Goal: Transaction & Acquisition: Purchase product/service

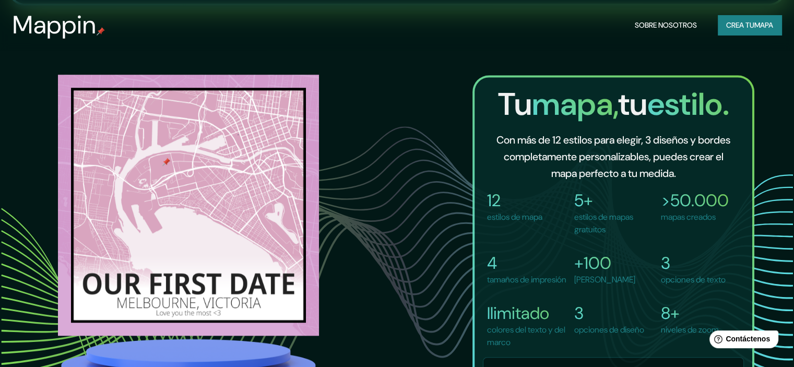
scroll to position [678, 0]
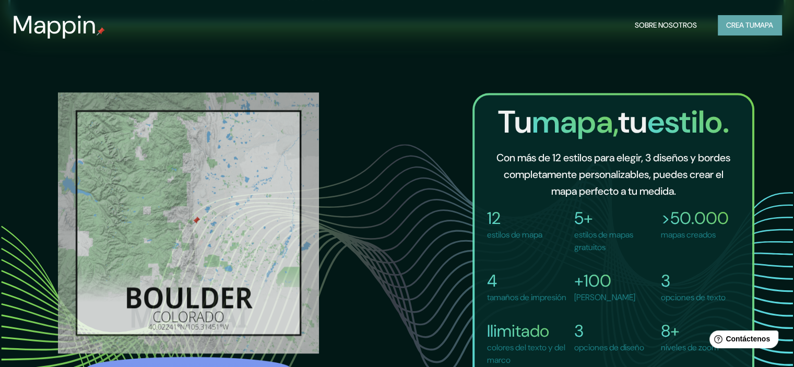
click at [743, 19] on font "Crea tu" at bounding box center [740, 25] width 28 height 14
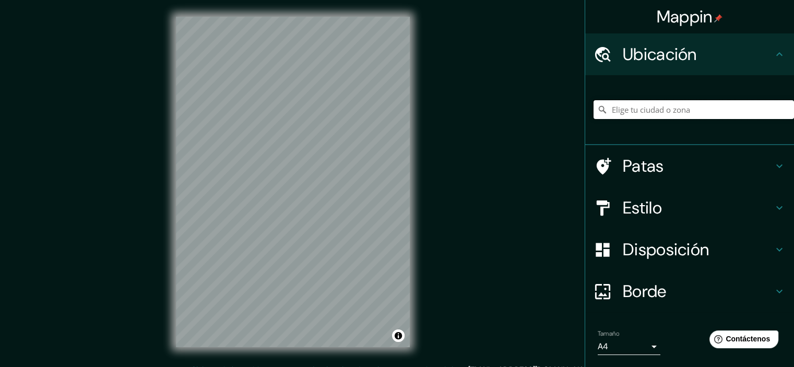
click at [642, 111] on input "Elige tu ciudad o zona" at bounding box center [693, 109] width 200 height 19
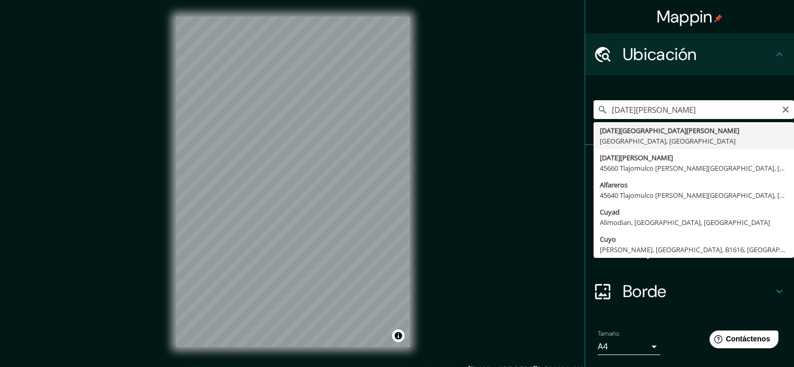
type input "[DATE][GEOGRAPHIC_DATA][PERSON_NAME], [GEOGRAPHIC_DATA], [GEOGRAPHIC_DATA]"
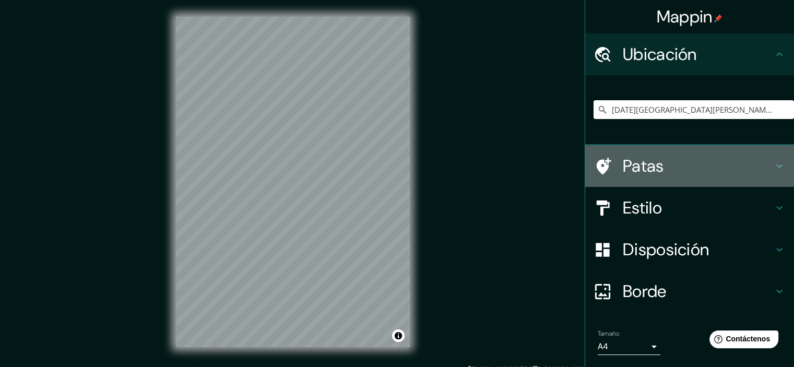
click at [776, 166] on icon at bounding box center [779, 166] width 6 height 4
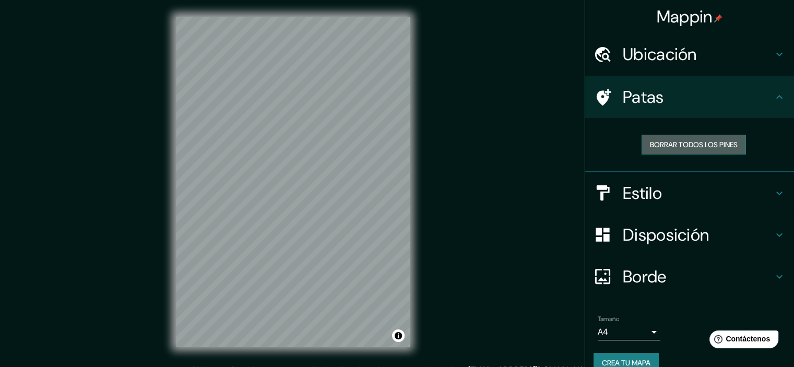
click at [681, 148] on font "Borrar todos los pines" at bounding box center [694, 144] width 88 height 9
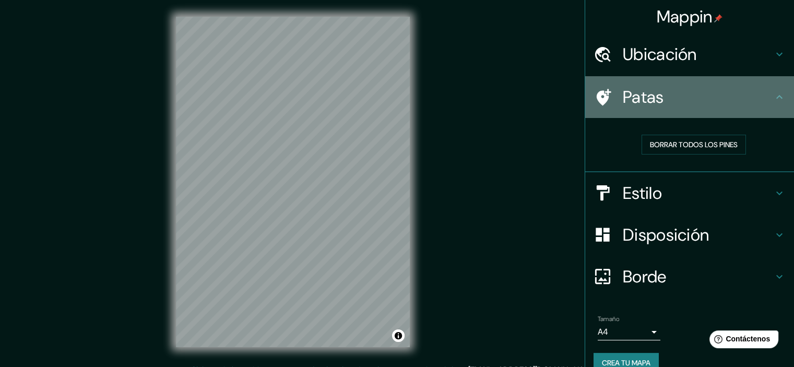
click at [775, 96] on icon at bounding box center [779, 97] width 13 height 13
click at [773, 93] on icon at bounding box center [779, 97] width 13 height 13
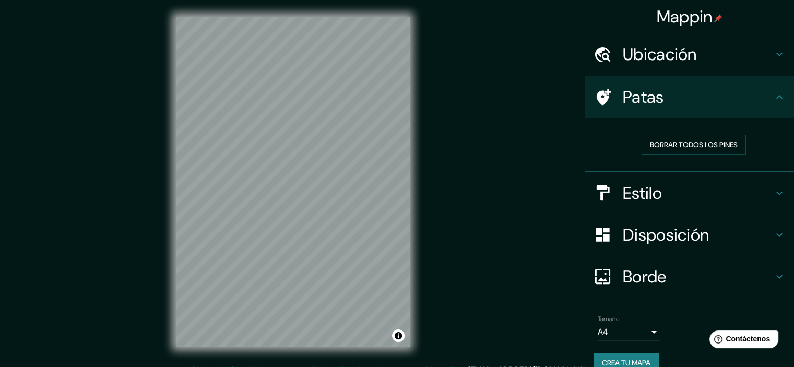
click at [773, 95] on icon at bounding box center [779, 97] width 13 height 13
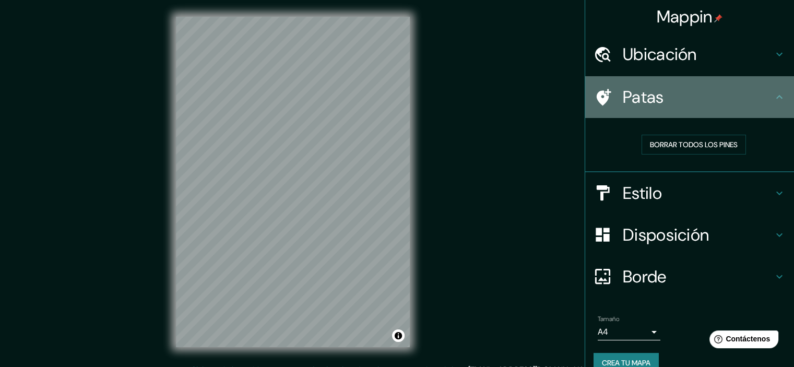
click at [773, 94] on icon at bounding box center [779, 97] width 13 height 13
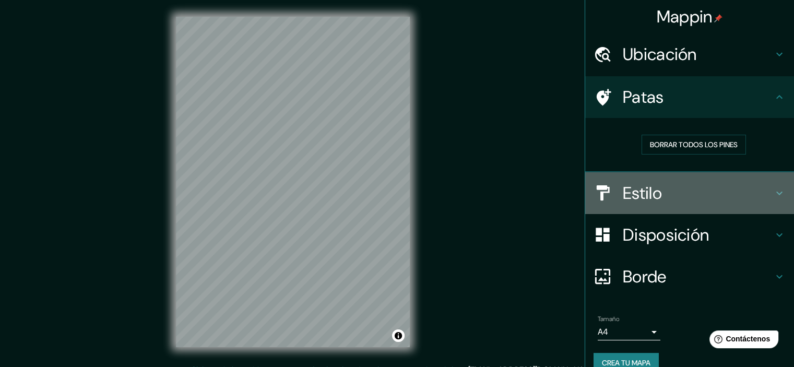
click at [775, 193] on icon at bounding box center [779, 193] width 13 height 13
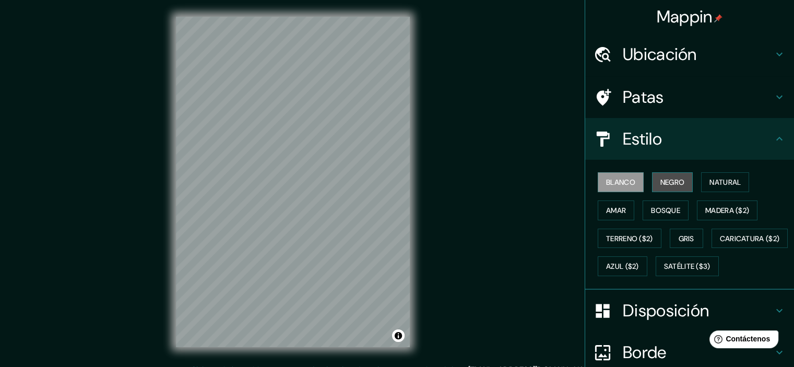
click at [676, 180] on font "Negro" at bounding box center [672, 181] width 25 height 9
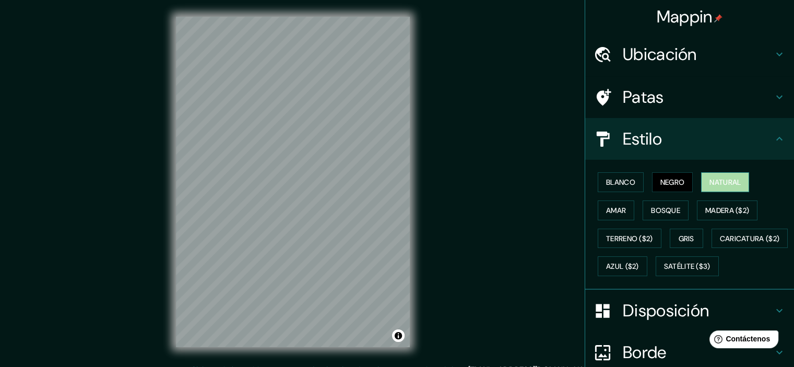
click at [720, 178] on font "Natural" at bounding box center [724, 181] width 31 height 9
click at [658, 212] on font "Bosque" at bounding box center [665, 210] width 29 height 9
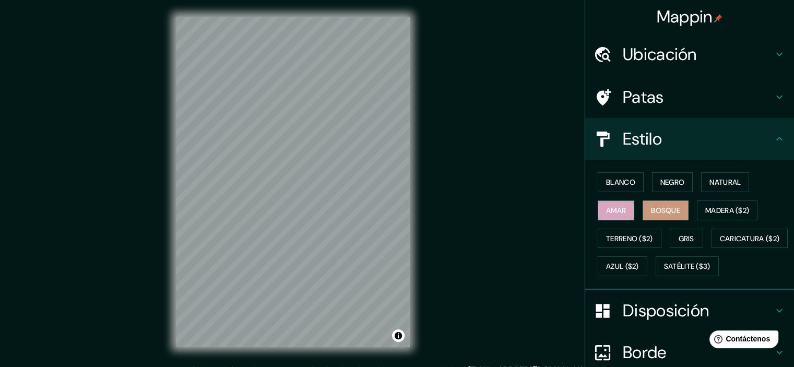
click at [598, 210] on button "Amar" at bounding box center [616, 210] width 37 height 20
click at [683, 236] on font "Gris" at bounding box center [686, 238] width 16 height 9
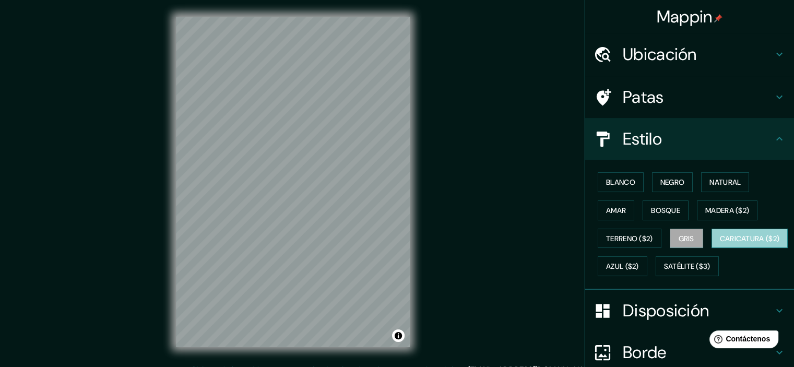
click at [720, 243] on font "Caricatura ($2)" at bounding box center [750, 238] width 60 height 9
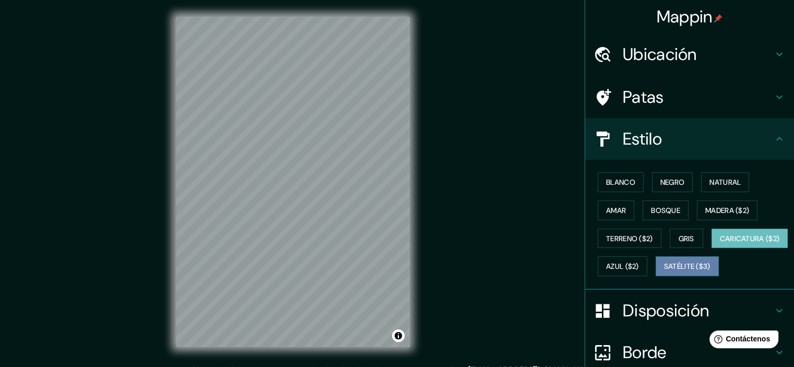
click at [664, 271] on font "Satélite ($3)" at bounding box center [687, 266] width 46 height 9
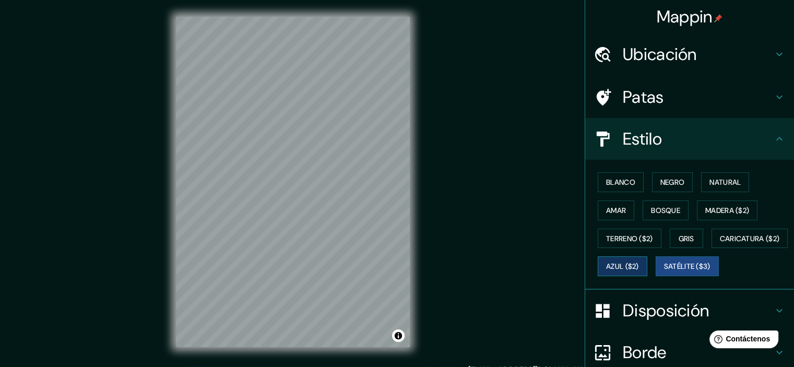
click at [639, 262] on font "Azul ($2)" at bounding box center [622, 266] width 33 height 9
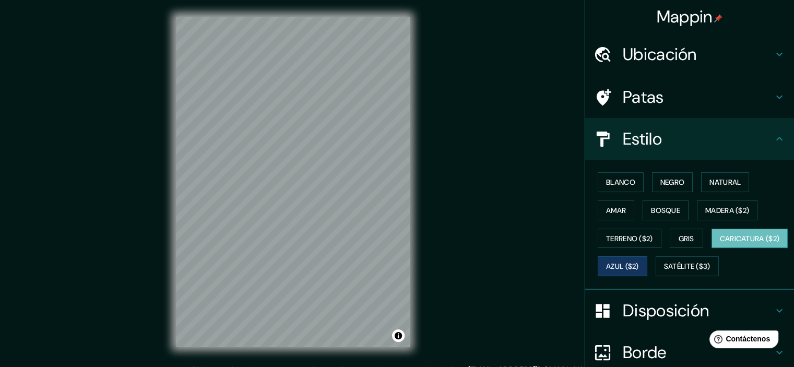
click at [720, 243] on font "Caricatura ($2)" at bounding box center [750, 238] width 60 height 9
click at [671, 234] on button "Gris" at bounding box center [686, 239] width 33 height 20
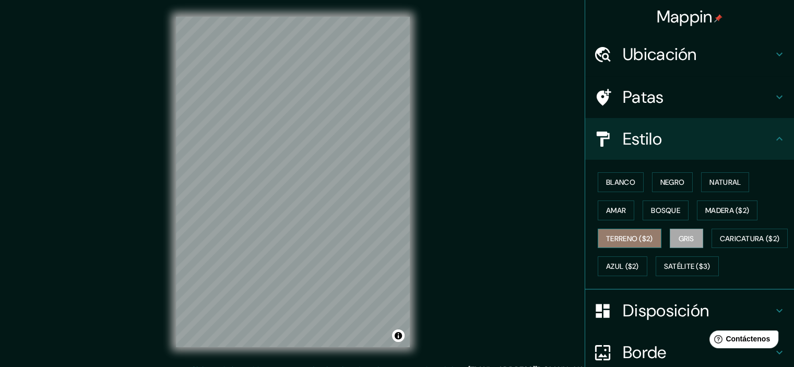
click at [610, 234] on font "Terreno ($2)" at bounding box center [629, 238] width 47 height 9
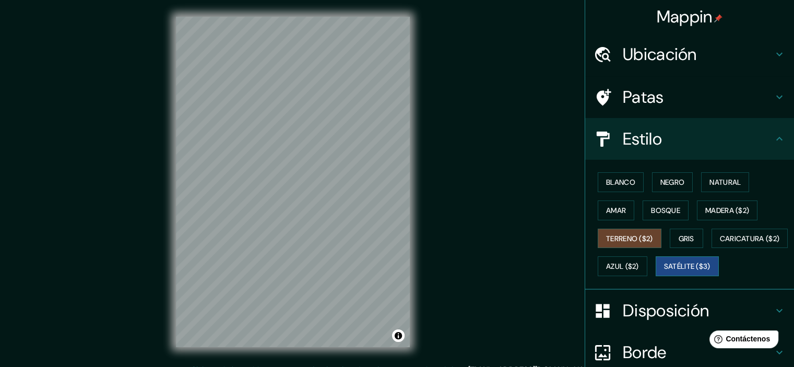
click at [664, 271] on font "Satélite ($3)" at bounding box center [687, 266] width 46 height 9
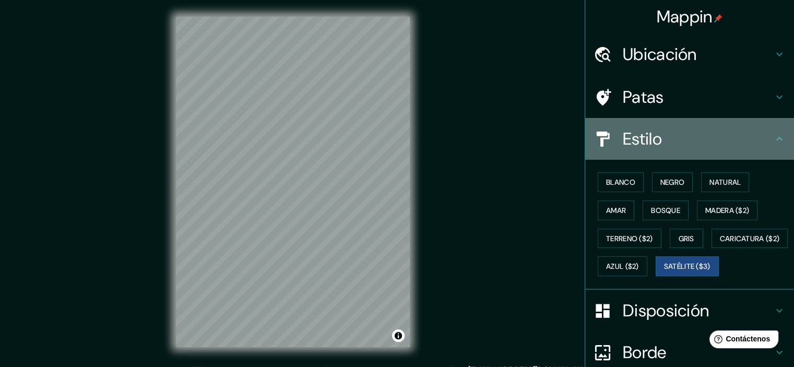
click at [776, 137] on icon at bounding box center [779, 139] width 6 height 4
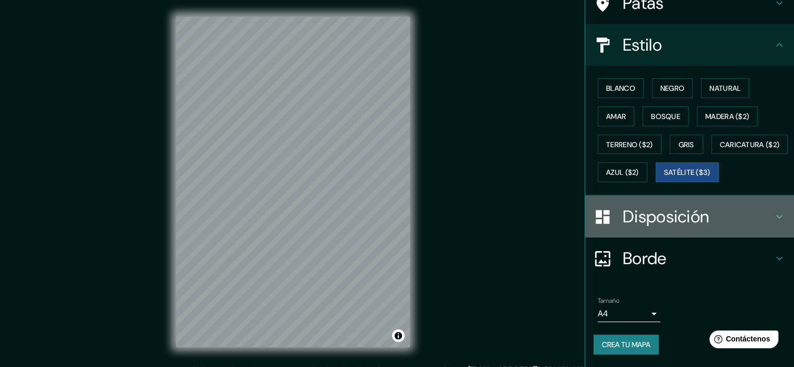
click at [773, 223] on icon at bounding box center [779, 216] width 13 height 13
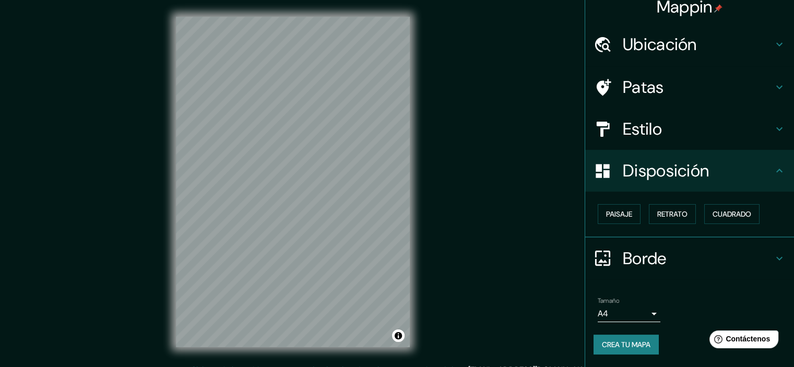
scroll to position [8, 0]
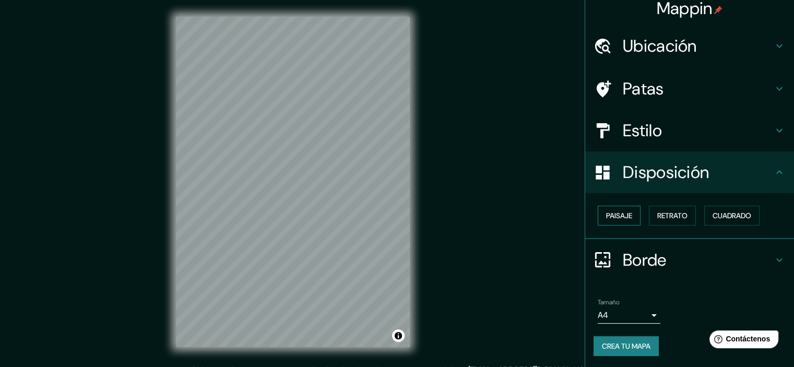
click at [609, 218] on font "Paisaje" at bounding box center [619, 215] width 26 height 9
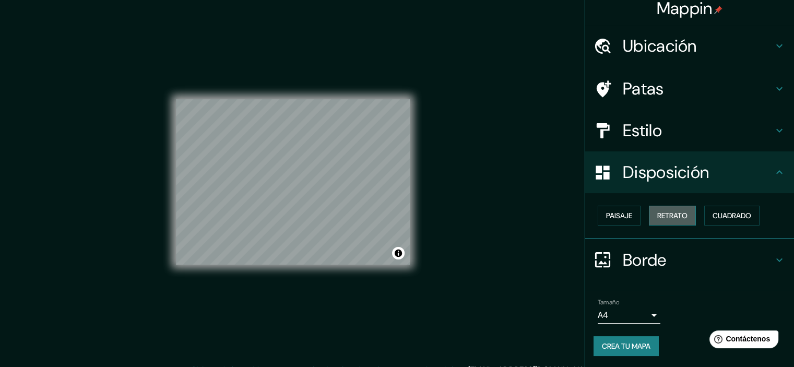
click at [665, 211] on font "Retrato" at bounding box center [672, 215] width 30 height 9
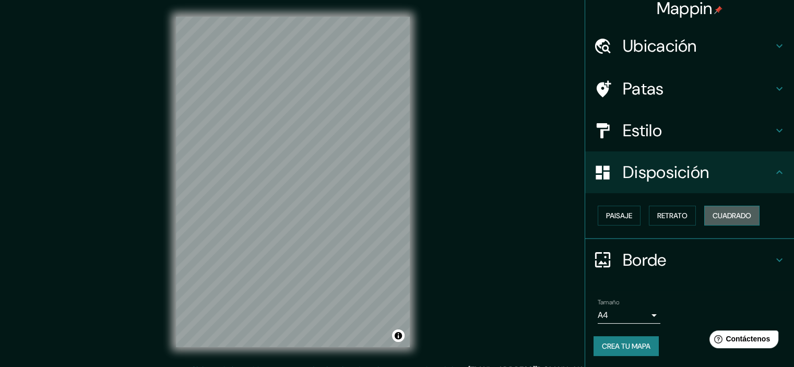
click at [735, 211] on font "Cuadrado" at bounding box center [731, 215] width 39 height 9
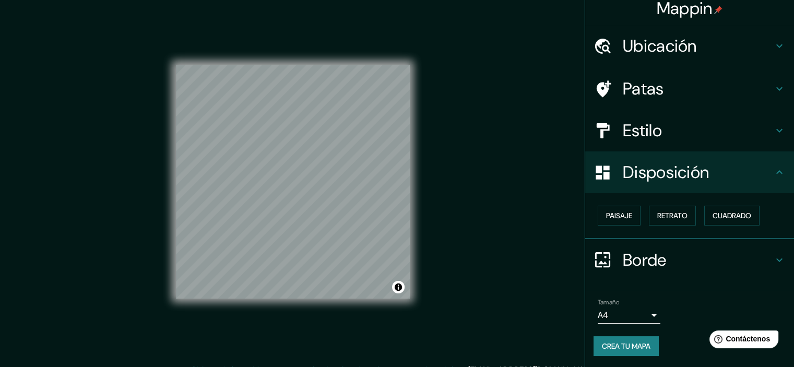
click at [773, 256] on icon at bounding box center [779, 260] width 13 height 13
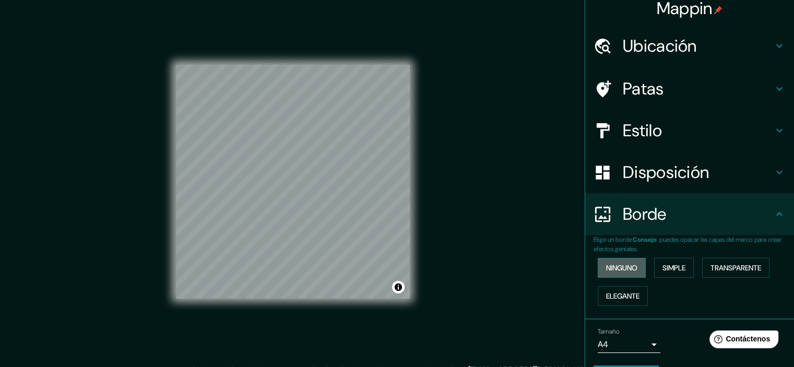
click at [606, 263] on font "Ninguno" at bounding box center [621, 267] width 31 height 9
click at [674, 268] on font "Simple" at bounding box center [673, 267] width 23 height 9
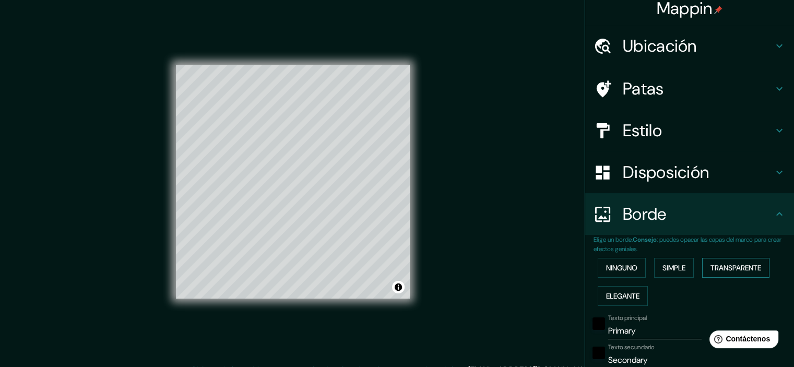
click at [725, 267] on font "Transparente" at bounding box center [735, 267] width 51 height 9
click at [627, 294] on font "Elegante" at bounding box center [622, 295] width 33 height 9
click at [622, 271] on font "Ninguno" at bounding box center [621, 267] width 31 height 9
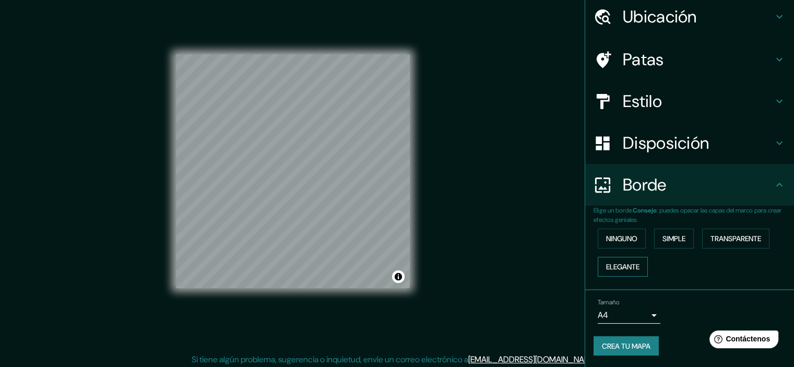
scroll to position [13, 0]
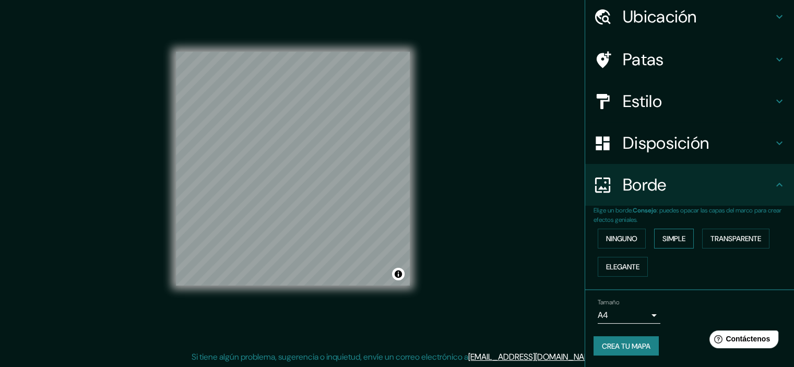
click at [662, 237] on font "Simple" at bounding box center [673, 238] width 23 height 9
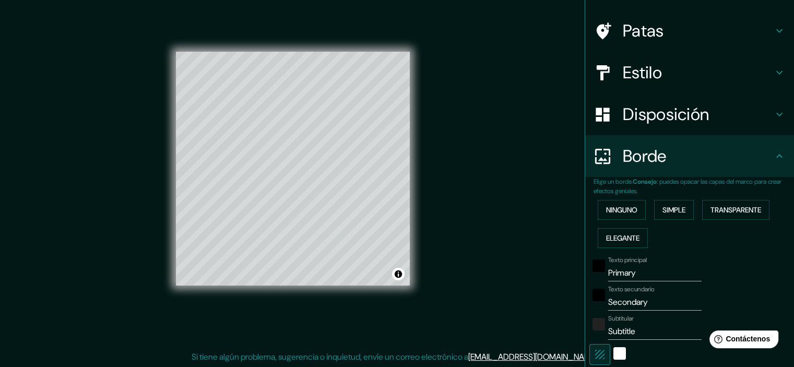
scroll to position [90, 0]
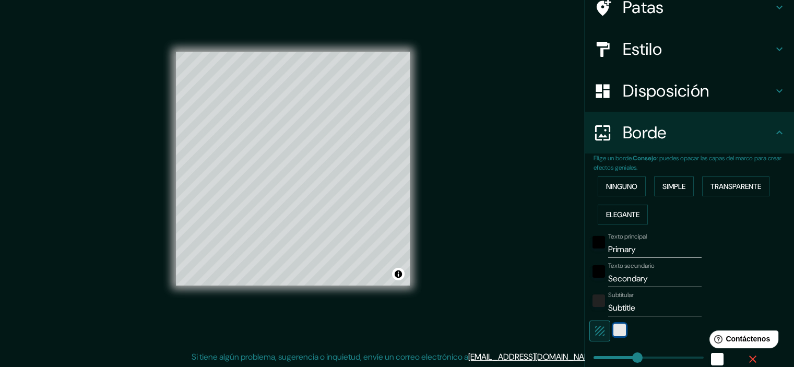
click at [613, 329] on div "blanco" at bounding box center [619, 330] width 13 height 13
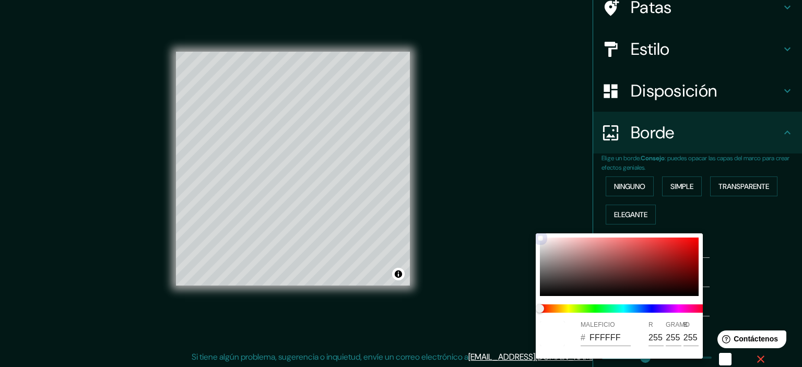
type input "179"
type input "36"
type input "D2C6C6"
type input "210"
type input "198"
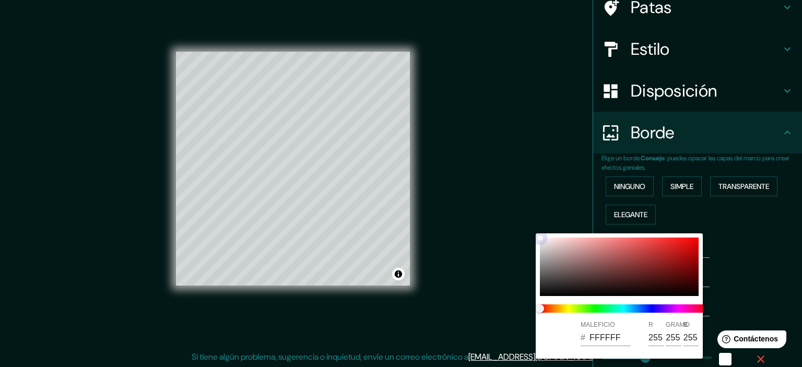
type input "198"
type input "179"
type input "36"
type input "BBAAAA"
type input "187"
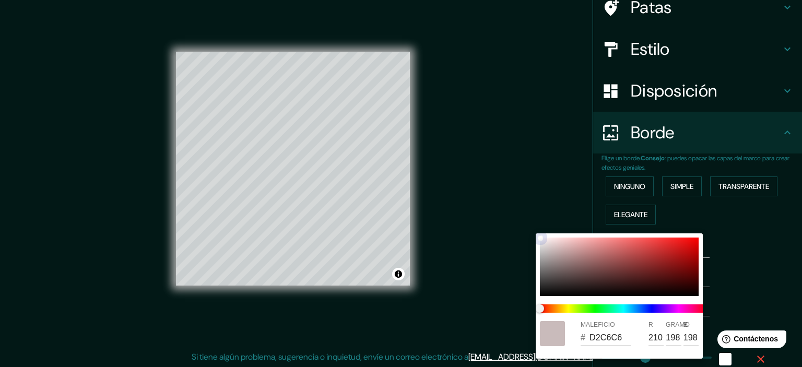
type input "170"
type input "179"
type input "36"
type input "AE9F9F"
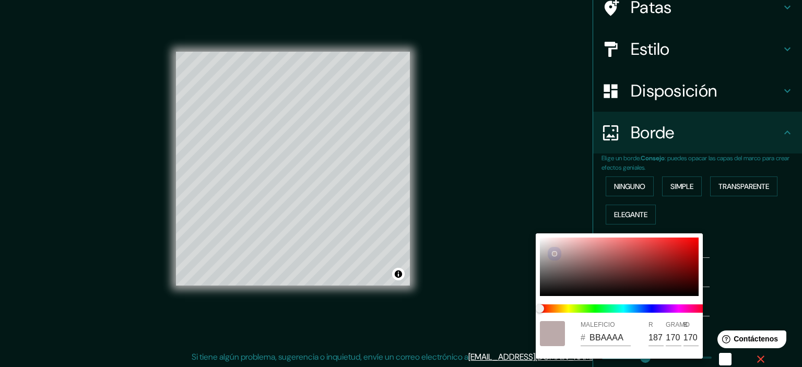
type input "174"
type input "159"
type input "179"
type input "36"
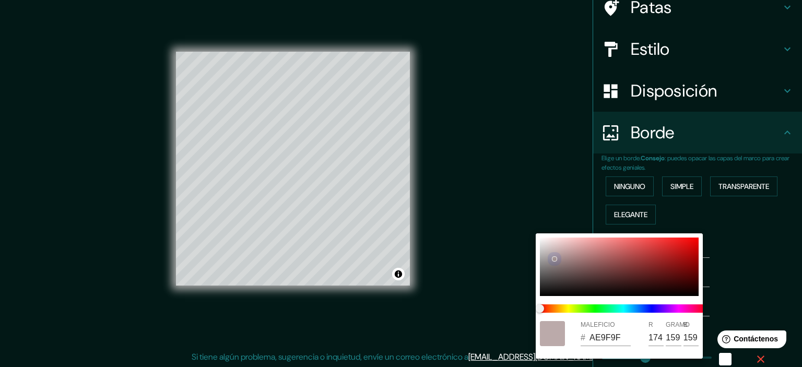
type input "A29393"
type input "162"
type input "147"
type input "179"
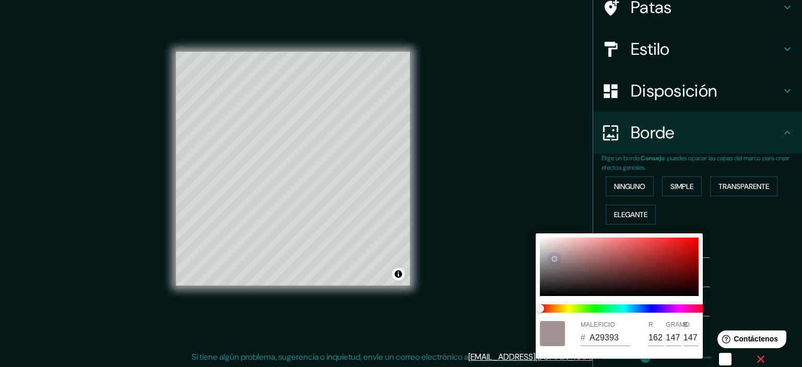
type input "36"
type input "9B8C8C"
type input "155"
type input "140"
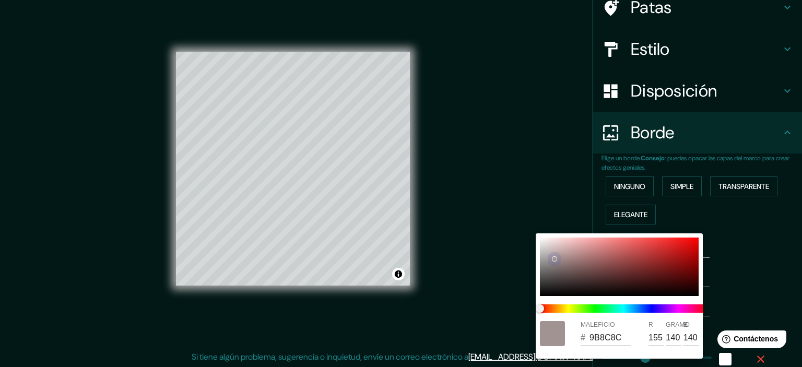
type input "179"
type input "36"
type input "877777"
type input "135"
type input "119"
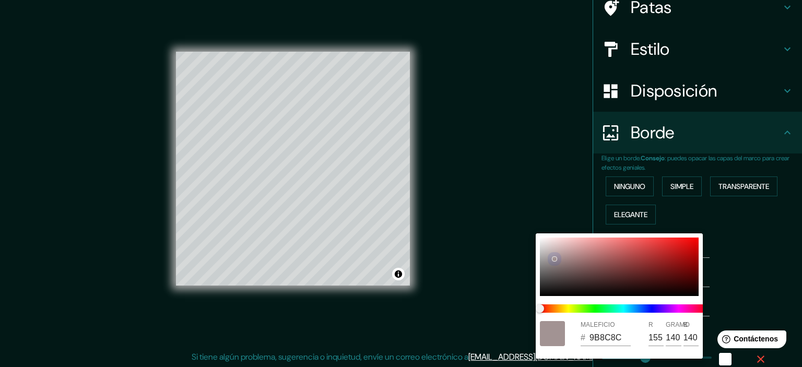
type input "119"
type input "179"
type input "36"
type input "726363"
type input "114"
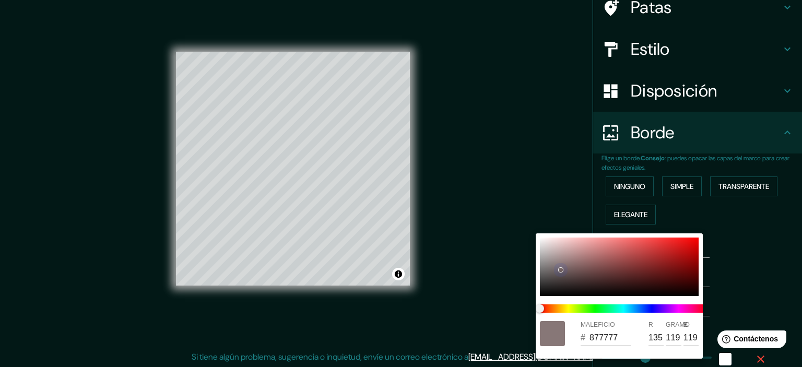
type input "99"
type input "179"
type input "36"
type input "665959"
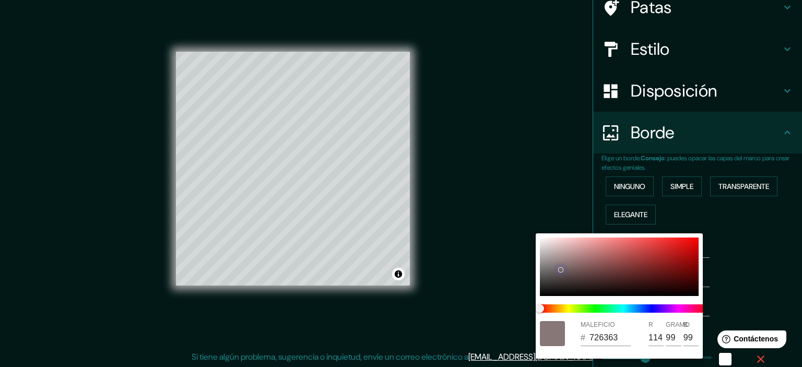
type input "102"
type input "89"
type input "179"
type input "36"
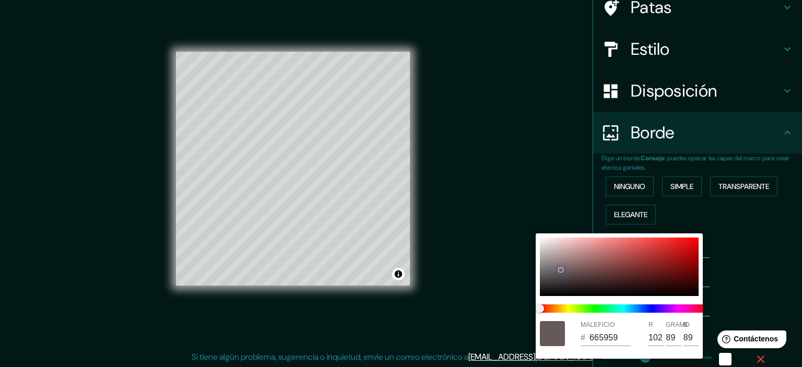
type input "605252"
type input "96"
type input "82"
type input "179"
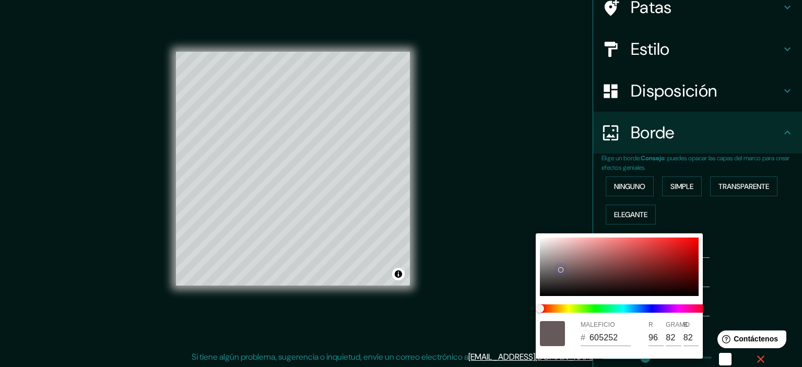
type input "36"
type input "5B4E4E"
type input "91"
type input "78"
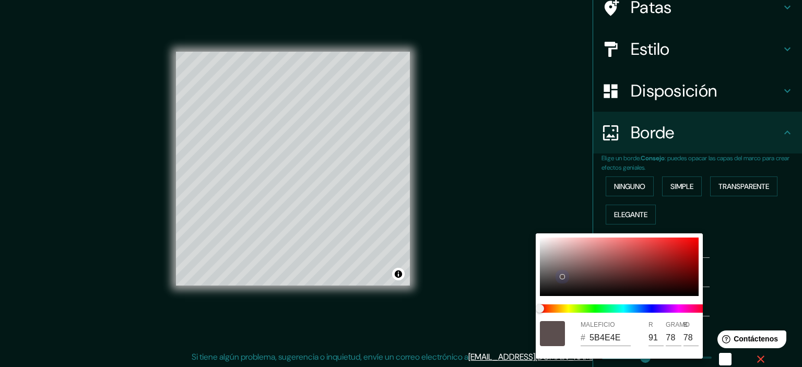
type input "179"
type input "36"
type input "544848"
type input "84"
type input "72"
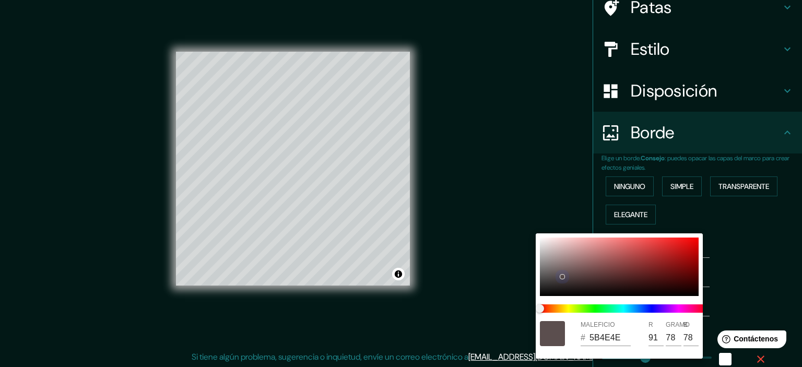
type input "72"
type input "179"
type input "36"
type input "179"
type input "36"
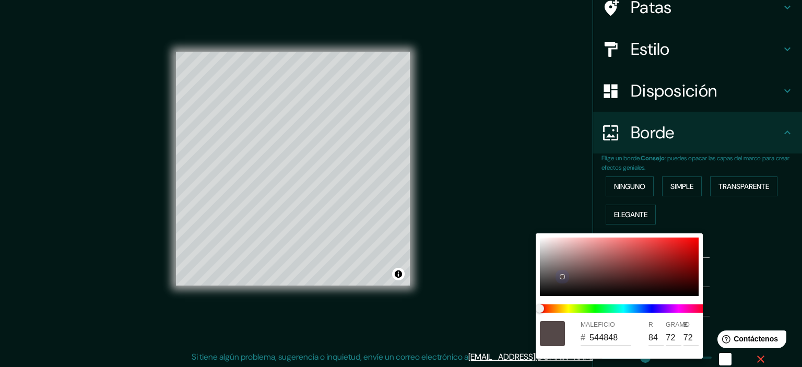
type input "2F2828"
type input "47"
type input "40"
type input "179"
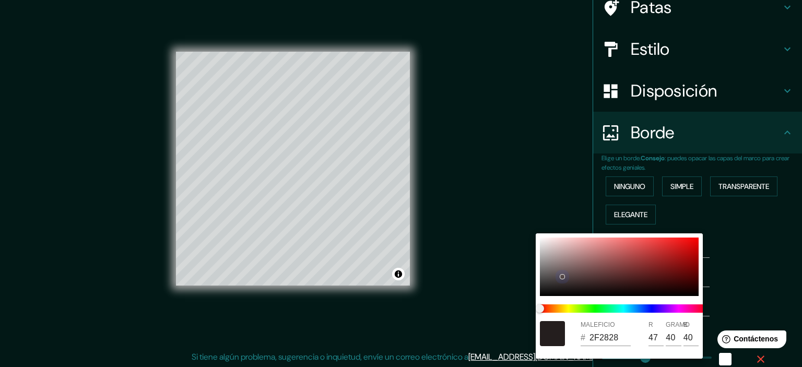
type input "36"
type input "0D0B0B"
type input "13"
type input "11"
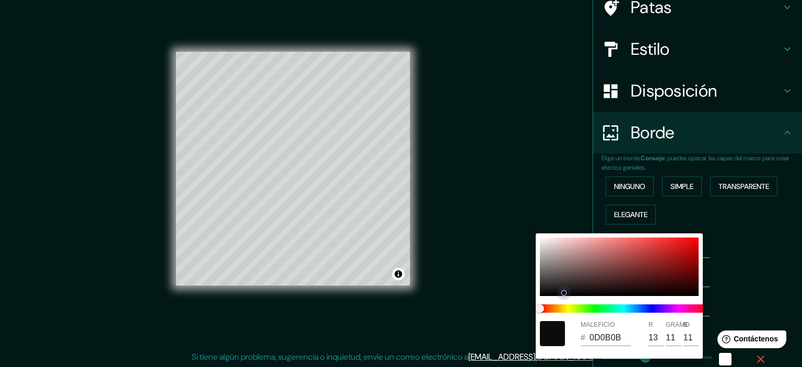
type input "179"
type input "36"
type input "060505"
type input "6"
type input "5"
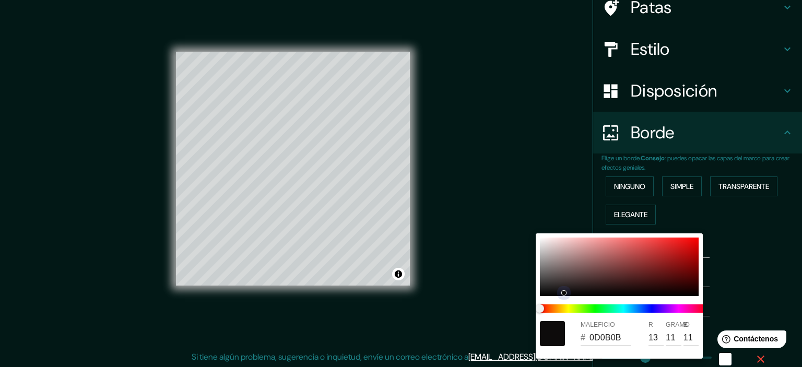
type input "5"
type input "179"
type input "36"
type input "010101"
type input "1"
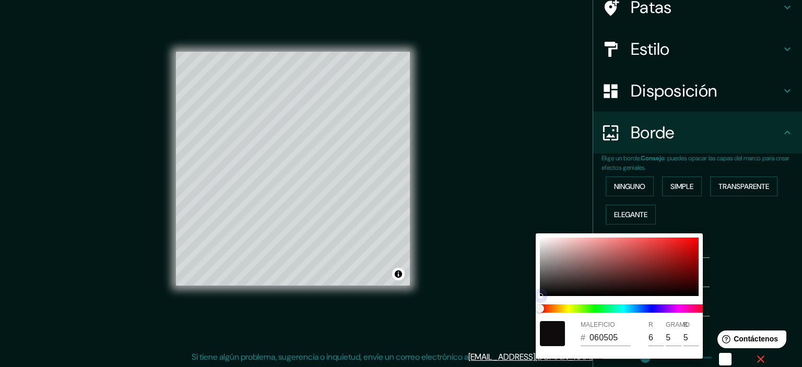
type input "1"
type input "179"
type input "36"
type input "423232"
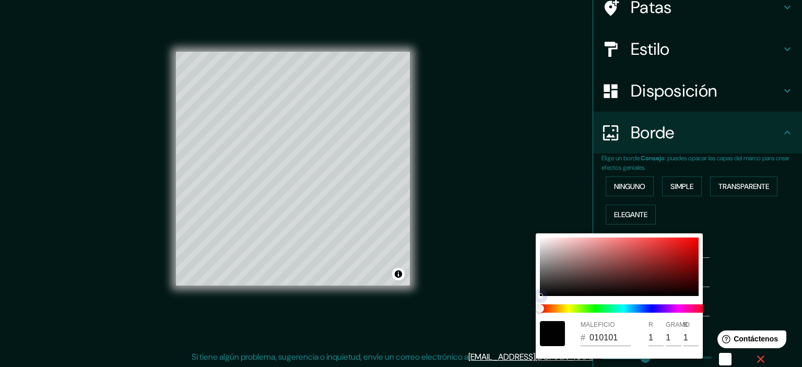
type input "66"
type input "50"
type input "179"
type input "36"
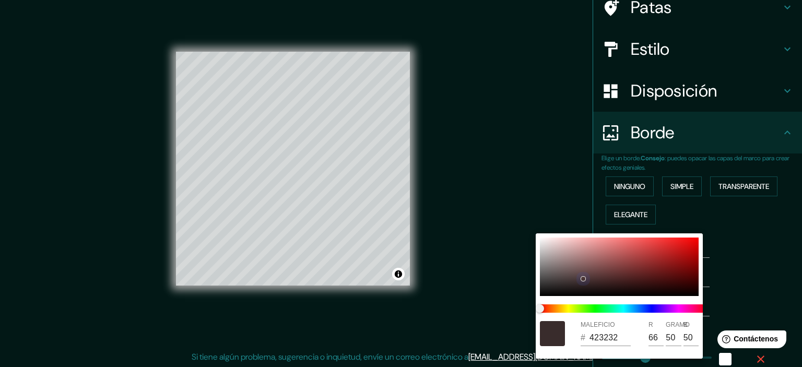
type input "4D3838"
type input "77"
type input "56"
type input "179"
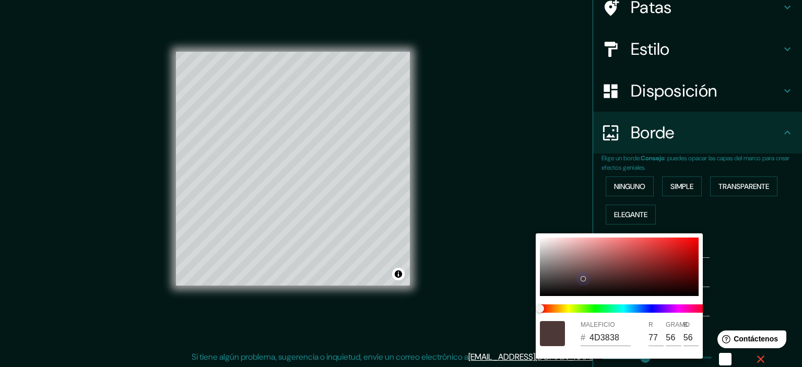
type input "36"
type input "5D3F3F"
type input "93"
type input "63"
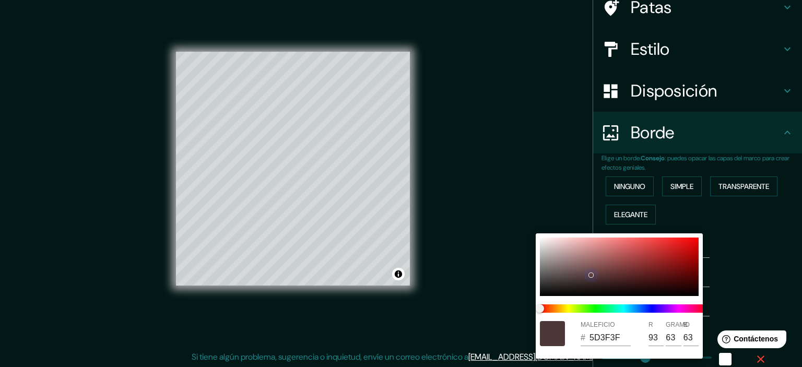
type input "179"
type input "36"
type input "179"
type input "36"
type input "624141"
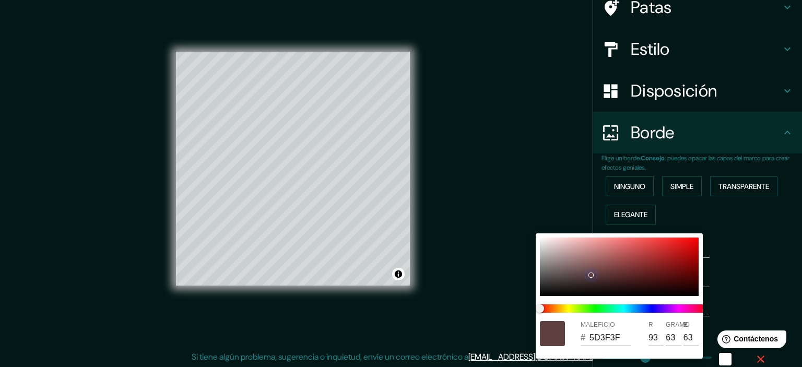
type input "98"
type input "65"
type input "179"
type input "36"
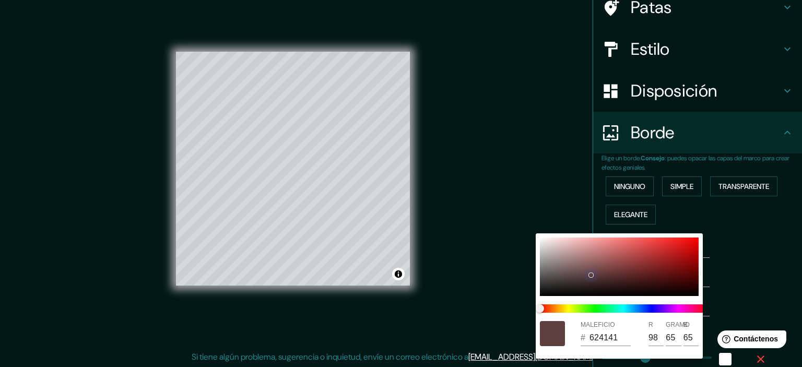
type input "644040"
type input "100"
type input "64"
type input "179"
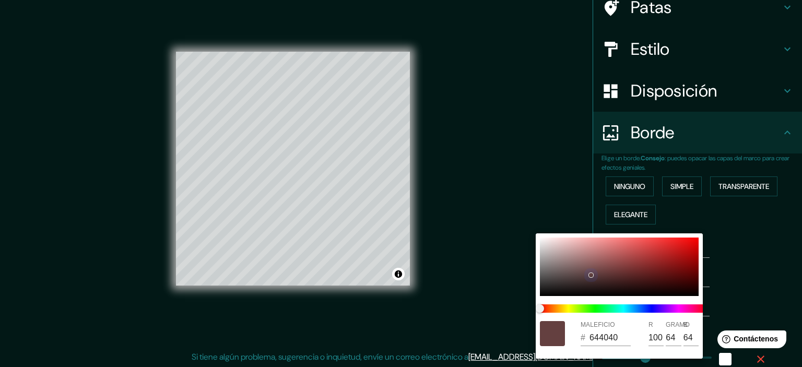
type input "36"
type input "664040"
type input "102"
type input "179"
type input "36"
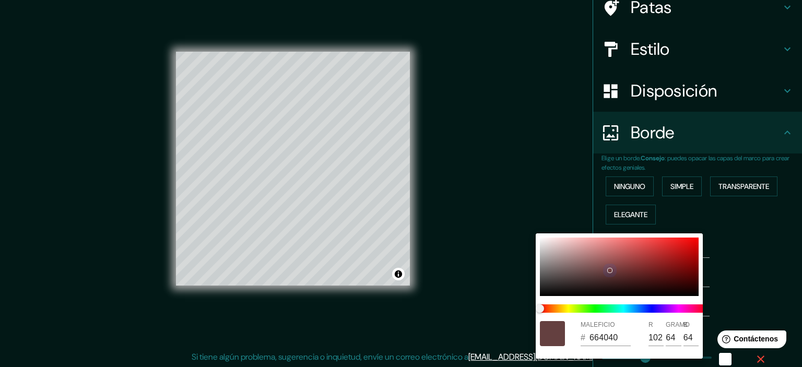
type input "703F3F"
type input "112"
type input "63"
type input "179"
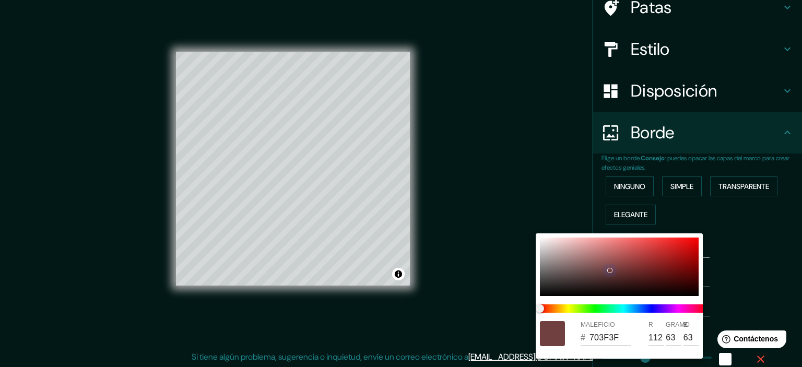
type input "36"
type input "743E3E"
type input "116"
type input "62"
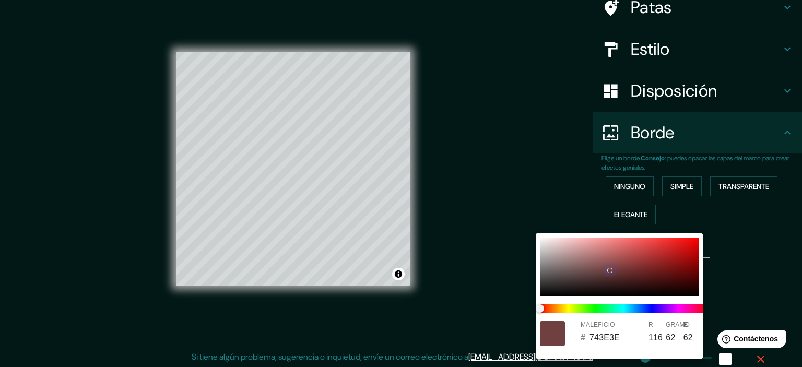
type input "179"
type input "36"
type input "793D3D"
type input "121"
type input "61"
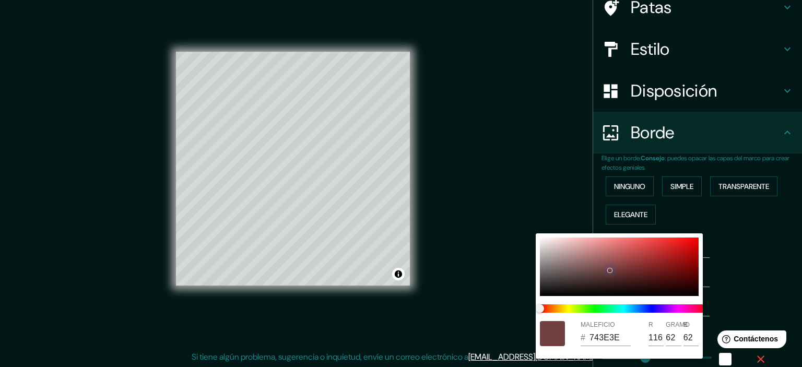
type input "61"
type input "179"
type input "36"
type input "824040"
type input "130"
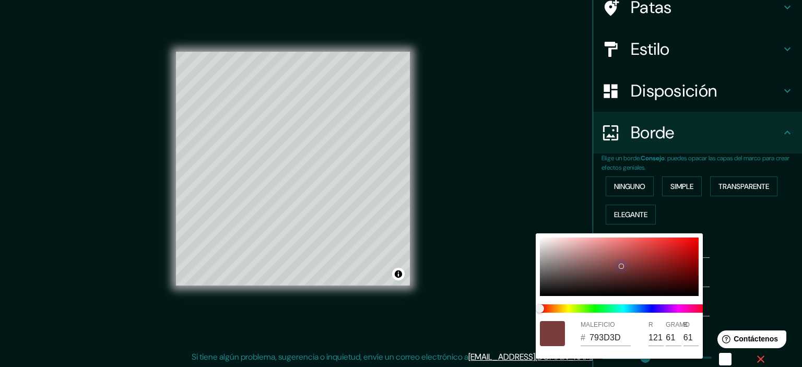
type input "64"
type input "179"
type input "36"
type input "903F3F"
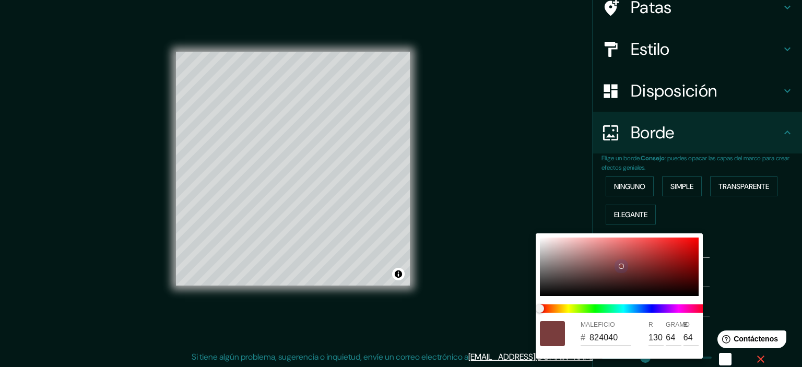
type input "144"
type input "63"
type input "179"
type input "36"
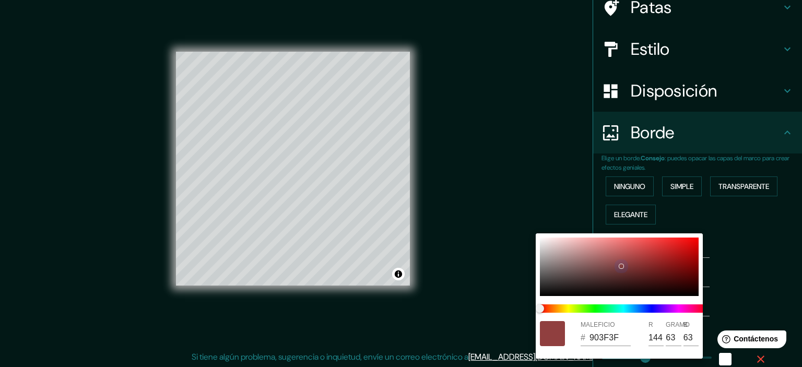
type input "993E3E"
type input "153"
type input "62"
type input "179"
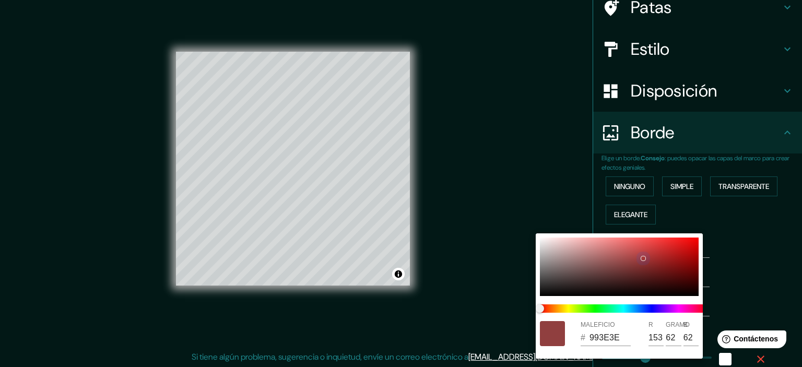
type input "36"
type input "A73B3B"
type input "167"
type input "59"
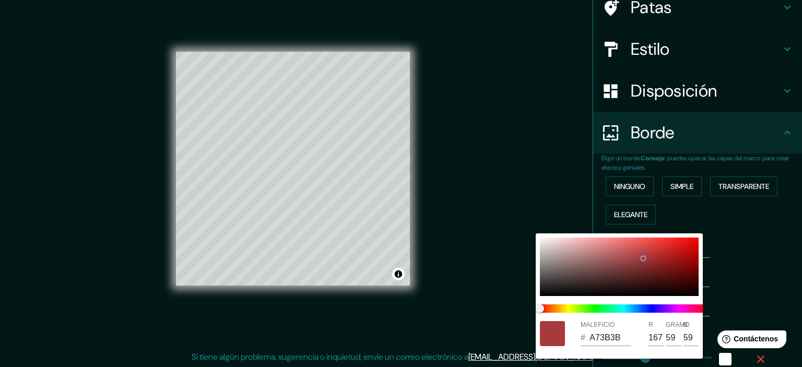
type input "179"
type input "36"
type input "B23636"
type input "178"
type input "54"
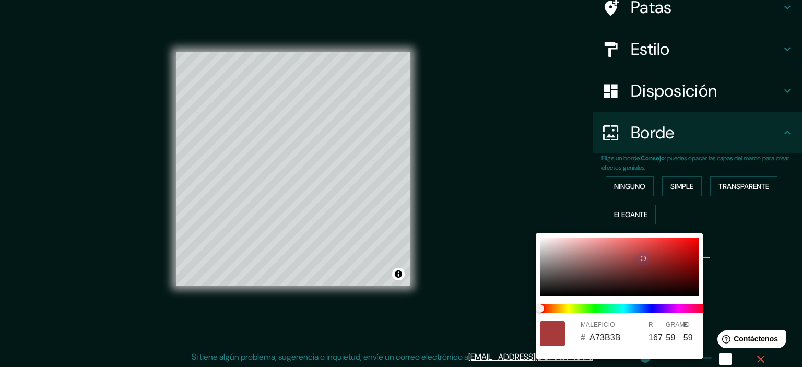
type input "54"
type input "179"
type input "36"
type input "BB2D2D"
type input "187"
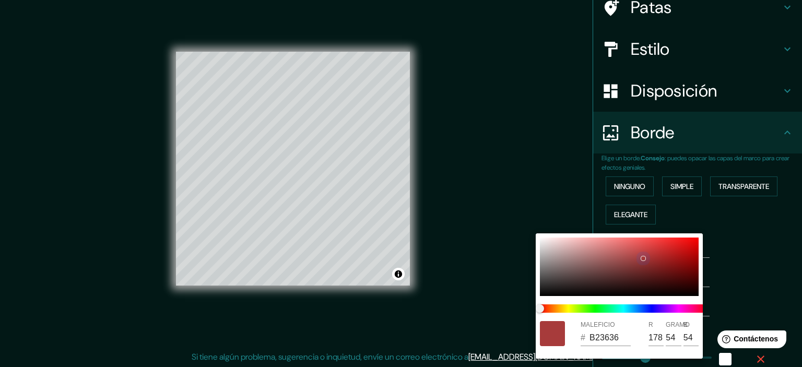
type input "45"
type input "179"
type input "36"
type input "C52020"
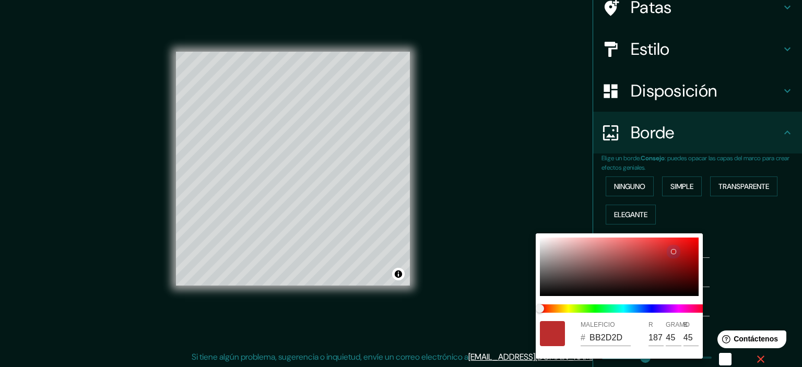
type input "197"
type input "32"
type input "179"
type input "36"
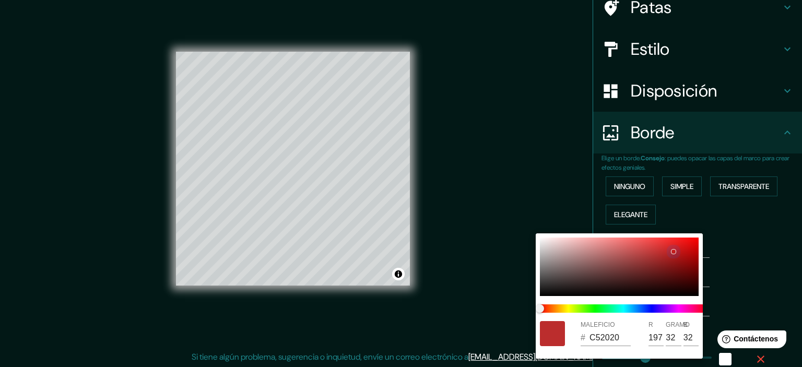
type input "D01010"
type input "208"
type input "16"
type input "179"
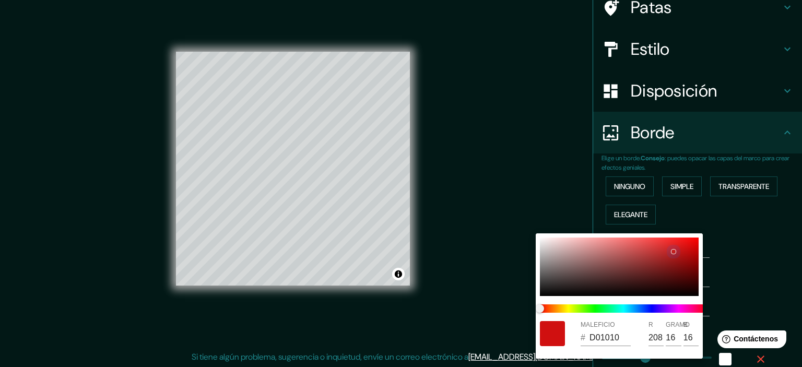
type input "36"
type input "D00101"
type input "1"
drag, startPoint x: 544, startPoint y: 240, endPoint x: 715, endPoint y: 326, distance: 191.6
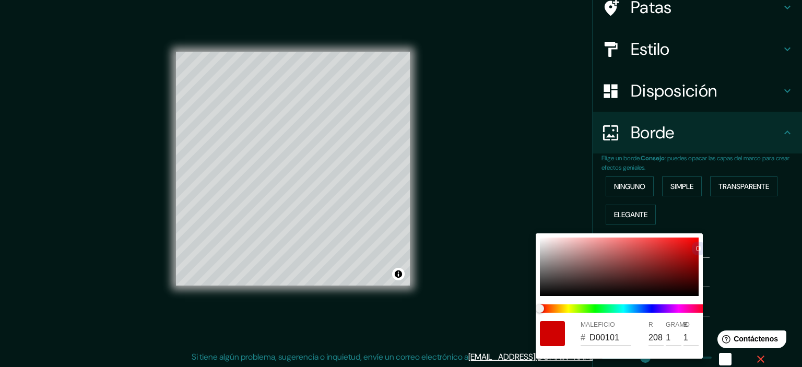
click at [710, 321] on div "MALEFICIO # D00101 R 208 GRAMO 1 B 1" at bounding box center [401, 183] width 802 height 367
click at [756, 358] on div at bounding box center [401, 183] width 802 height 367
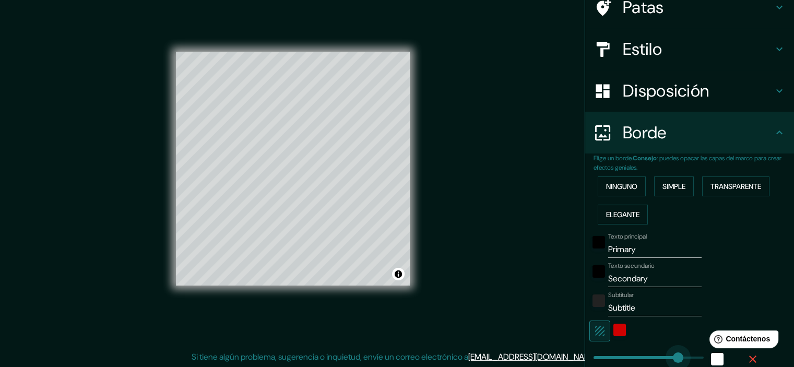
drag, startPoint x: 622, startPoint y: 352, endPoint x: 670, endPoint y: 356, distance: 48.2
drag, startPoint x: 671, startPoint y: 355, endPoint x: 576, endPoint y: 356, distance: 94.5
drag, startPoint x: 586, startPoint y: 354, endPoint x: 599, endPoint y: 354, distance: 13.0
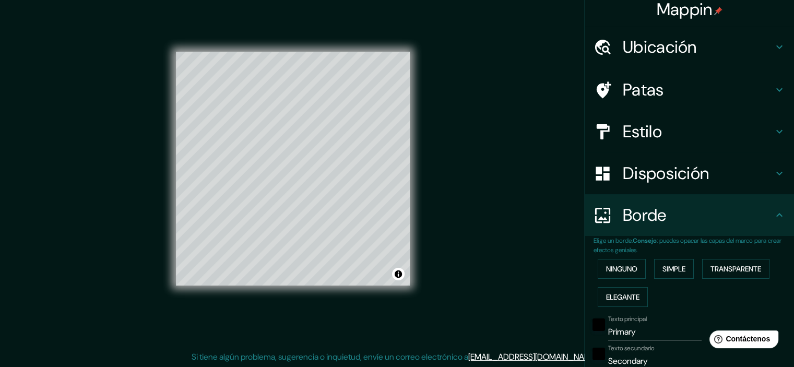
scroll to position [0, 0]
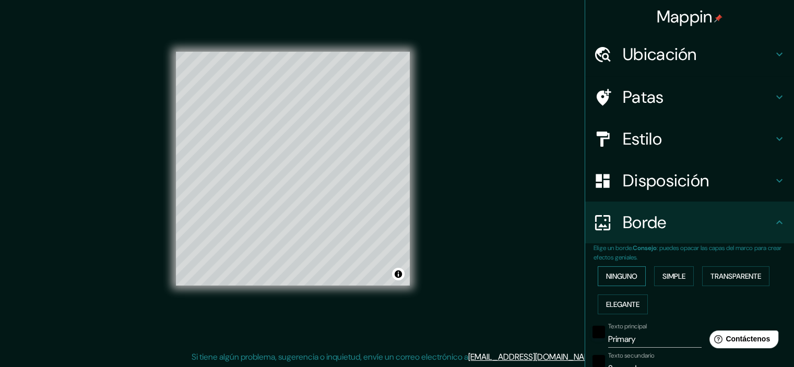
click at [632, 275] on button "Ninguno" at bounding box center [622, 276] width 48 height 20
